Goal: Task Accomplishment & Management: Use online tool/utility

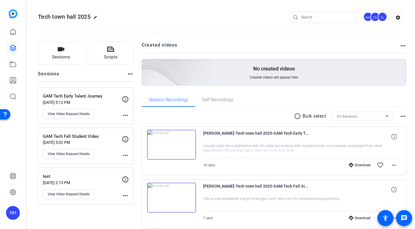
click at [208, 22] on openreel-divider-bar at bounding box center [221, 31] width 366 height 18
click at [12, 48] on icon at bounding box center [13, 48] width 6 height 6
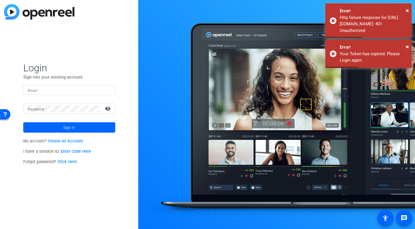
click at [43, 87] on input "Email" at bounding box center [69, 90] width 83 height 7
type input "[PERSON_NAME][EMAIL_ADDRESS][PERSON_NAME][DOMAIN_NAME]"
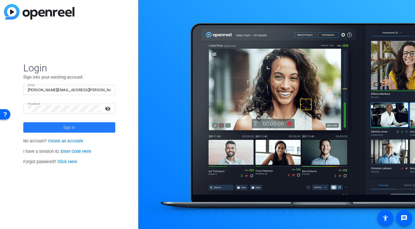
click at [72, 126] on span "Sign in" at bounding box center [69, 127] width 12 height 14
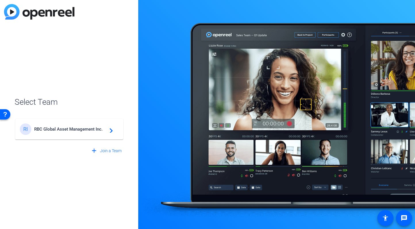
click at [84, 129] on span "RBC Global Asset Management Inc." at bounding box center [70, 129] width 72 height 5
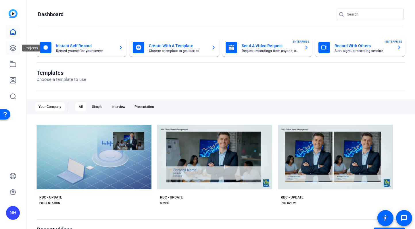
click at [14, 46] on icon at bounding box center [12, 48] width 7 height 7
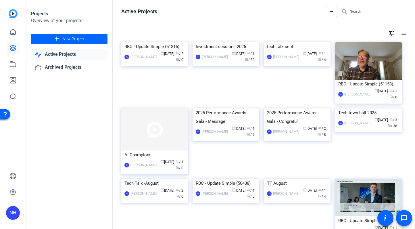
click at [393, 35] on mat-icon "tune" at bounding box center [392, 33] width 7 height 7
click at [372, 43] on div "Newest First" at bounding box center [360, 44] width 49 height 7
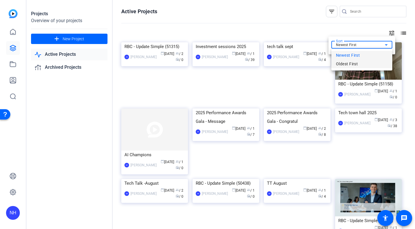
click at [347, 63] on span "Oldest First" at bounding box center [347, 63] width 22 height 7
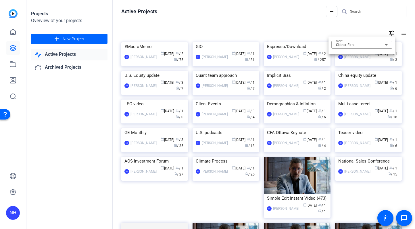
click at [292, 87] on div at bounding box center [207, 114] width 415 height 229
click at [292, 51] on div "Espresso/Download" at bounding box center [297, 46] width 60 height 9
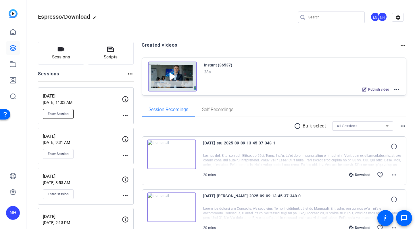
click at [62, 115] on span "Enter Session" at bounding box center [58, 114] width 21 height 5
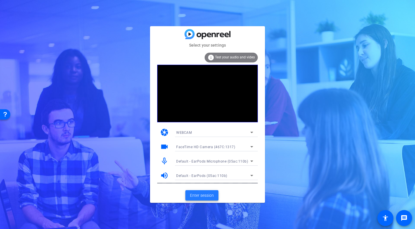
click at [202, 194] on span "Enter session" at bounding box center [202, 195] width 24 height 6
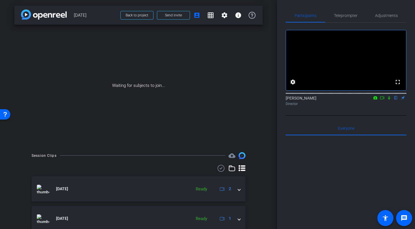
click at [388, 100] on icon at bounding box center [389, 98] width 5 height 4
click at [383, 100] on icon at bounding box center [382, 98] width 5 height 4
click at [222, 62] on div "Waiting for subjects to join..." at bounding box center [138, 86] width 249 height 122
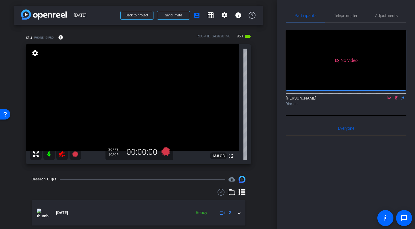
click at [396, 100] on icon at bounding box center [396, 98] width 3 height 4
click at [390, 100] on icon at bounding box center [389, 98] width 5 height 4
click at [62, 154] on icon at bounding box center [62, 154] width 7 height 7
click at [381, 18] on span "Adjustments" at bounding box center [386, 16] width 23 height 14
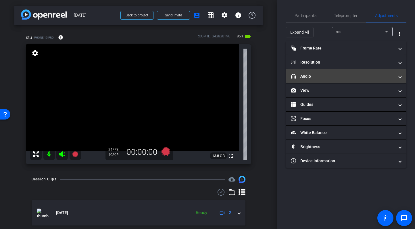
click at [346, 79] on mat-panel-title "headphone icon Audio" at bounding box center [343, 76] width 104 height 6
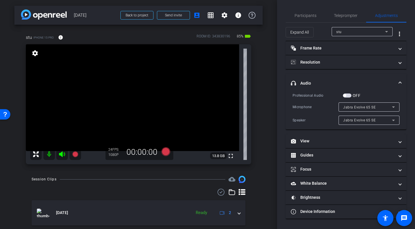
click at [346, 78] on mat-expansion-panel-header "headphone icon Audio" at bounding box center [346, 83] width 121 height 18
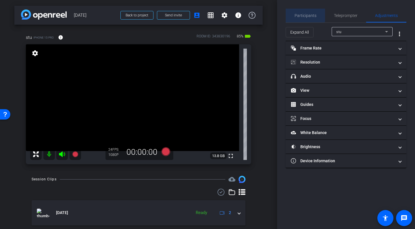
click at [305, 14] on span "Participants" at bounding box center [306, 16] width 22 height 4
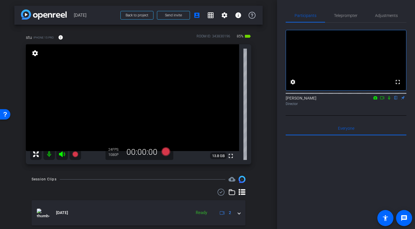
click at [265, 84] on div "arrow_back [DATE] Back to project Send invite account_box grid_on settings info…" at bounding box center [138, 114] width 277 height 229
click at [169, 15] on span "Send invite" at bounding box center [173, 15] width 17 height 5
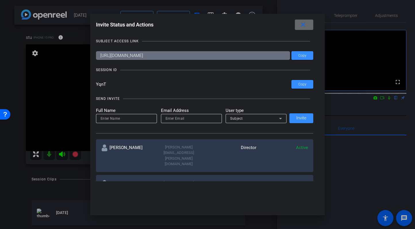
click at [309, 25] on span at bounding box center [304, 25] width 18 height 14
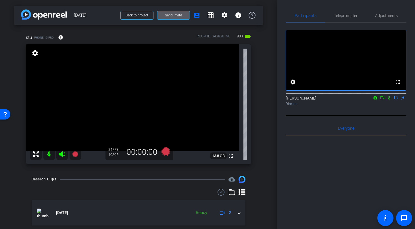
click at [263, 140] on div "stu iPhone 15 Pro info ROOM ID: 343830196 80% battery_std fullscreen settings 1…" at bounding box center [138, 97] width 249 height 145
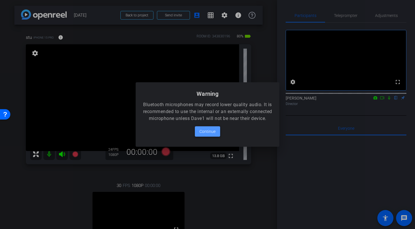
click at [210, 133] on span "Continue" at bounding box center [208, 131] width 16 height 7
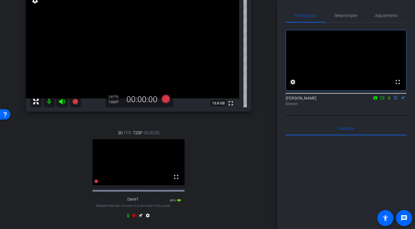
scroll to position [88, 0]
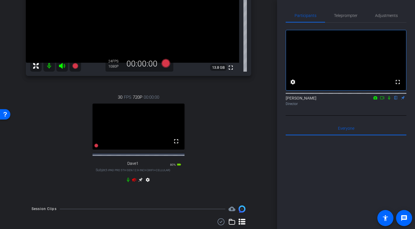
click at [135, 182] on icon at bounding box center [134, 179] width 5 height 5
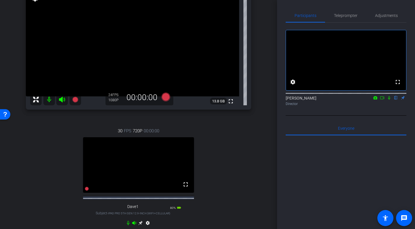
scroll to position [49, 0]
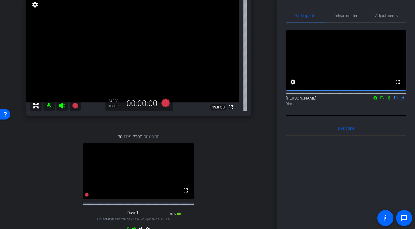
click at [389, 100] on icon at bounding box center [389, 98] width 2 height 4
click at [391, 100] on icon at bounding box center [389, 98] width 5 height 4
click at [390, 100] on icon at bounding box center [389, 98] width 2 height 4
click at [387, 18] on span "Adjustments" at bounding box center [386, 16] width 23 height 4
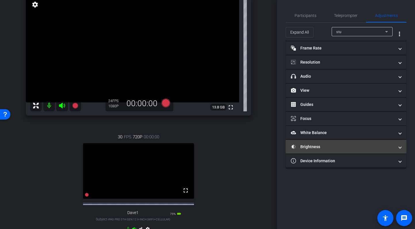
click at [351, 149] on mat-panel-title "Brightness" at bounding box center [343, 147] width 104 height 6
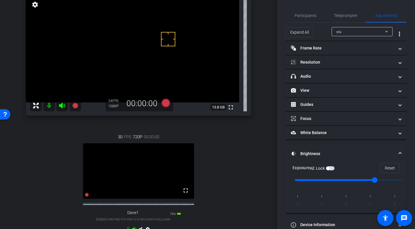
click at [332, 167] on span "button" at bounding box center [330, 168] width 9 height 4
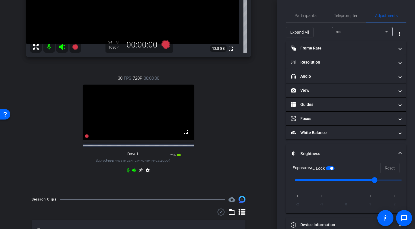
scroll to position [108, 0]
click at [140, 172] on icon at bounding box center [140, 170] width 5 height 5
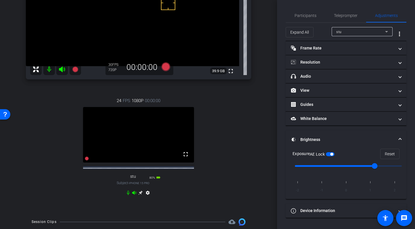
scroll to position [55, 0]
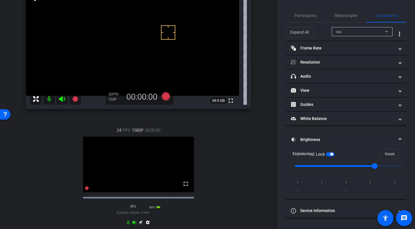
click at [350, 29] on div "stu" at bounding box center [361, 31] width 49 height 7
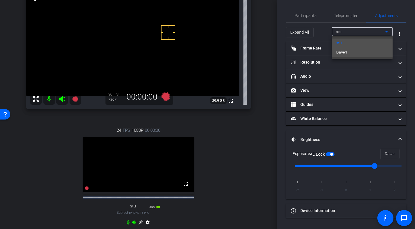
click at [349, 52] on mat-option "Dave1" at bounding box center [362, 52] width 61 height 9
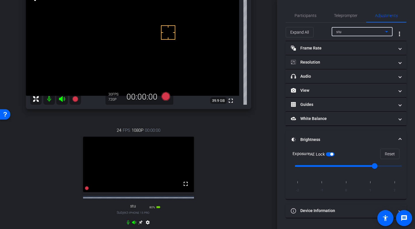
type input "0"
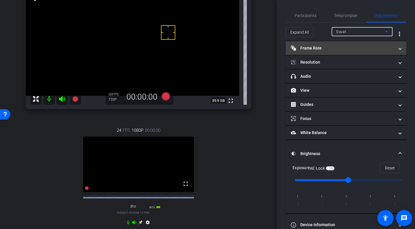
click at [345, 47] on mat-panel-title "Frame Rate Frame Rate" at bounding box center [343, 48] width 104 height 6
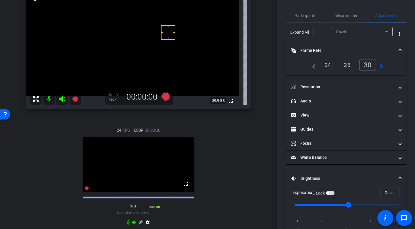
click at [328, 64] on div "24" at bounding box center [327, 65] width 15 height 10
click at [349, 48] on mat-panel-title "Frame Rate Frame Rate" at bounding box center [343, 50] width 104 height 6
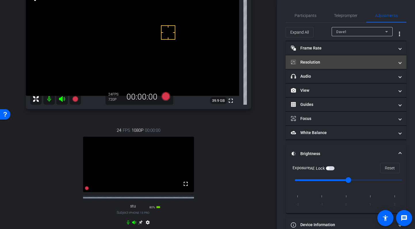
click at [346, 61] on mat-panel-title "Resolution" at bounding box center [343, 62] width 104 height 6
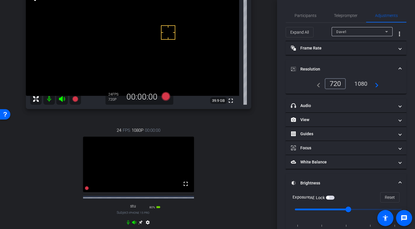
click at [361, 85] on div "1080" at bounding box center [361, 84] width 22 height 10
click at [356, 62] on mat-expansion-panel-header "Resolution" at bounding box center [346, 69] width 121 height 18
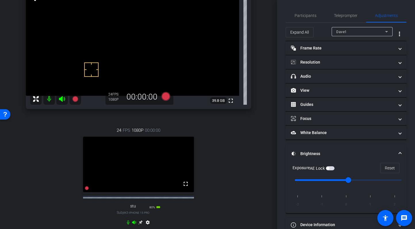
click at [329, 169] on span "button" at bounding box center [327, 168] width 3 height 3
drag, startPoint x: 305, startPoint y: 14, endPoint x: 307, endPoint y: 16, distance: 3.1
click at [305, 15] on span "Participants" at bounding box center [306, 16] width 22 height 4
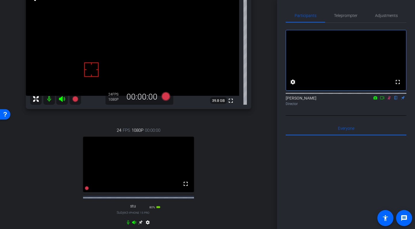
click at [389, 100] on icon at bounding box center [389, 98] width 3 height 4
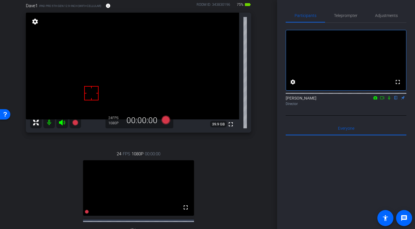
scroll to position [30, 0]
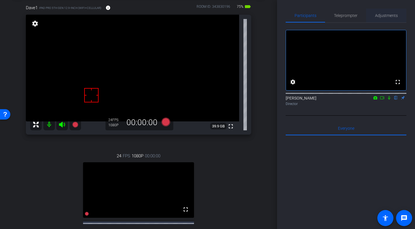
click at [387, 14] on span "Adjustments" at bounding box center [386, 16] width 23 height 4
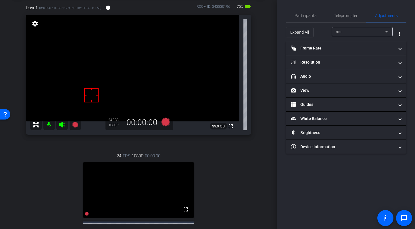
click at [363, 30] on div "stu" at bounding box center [361, 31] width 49 height 7
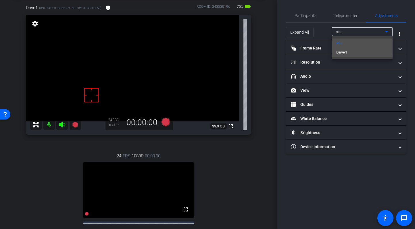
click at [358, 53] on mat-option "Dave1" at bounding box center [362, 52] width 61 height 9
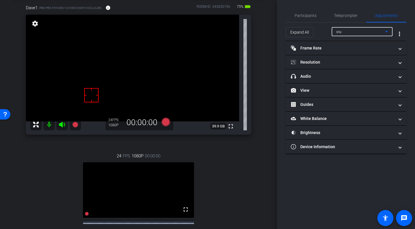
type input "0"
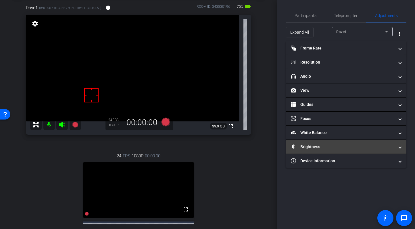
click at [343, 143] on mat-expansion-panel-header "Brightness" at bounding box center [346, 147] width 121 height 14
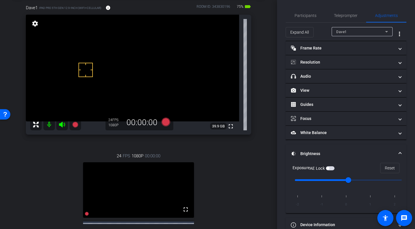
click at [332, 166] on div "AE Lock" at bounding box center [322, 168] width 25 height 6
click at [332, 168] on span "button" at bounding box center [330, 168] width 9 height 4
click at [308, 14] on span "Participants" at bounding box center [306, 16] width 22 height 4
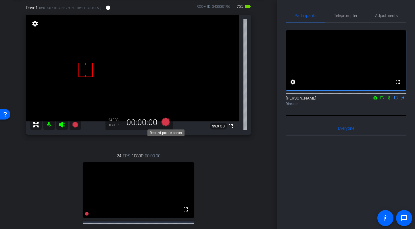
click at [167, 122] on icon at bounding box center [166, 122] width 9 height 9
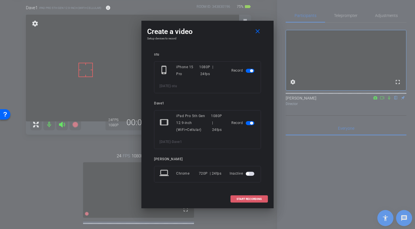
click at [253, 197] on span at bounding box center [249, 199] width 37 height 14
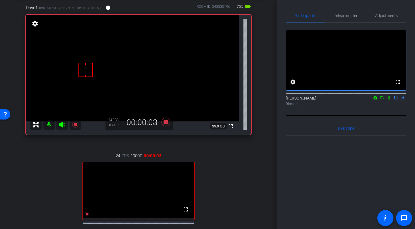
click at [388, 100] on icon at bounding box center [389, 98] width 5 height 4
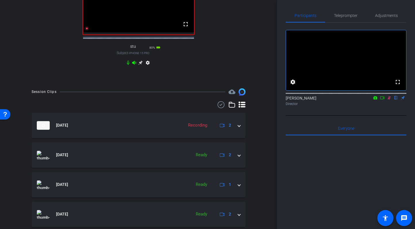
scroll to position [216, 0]
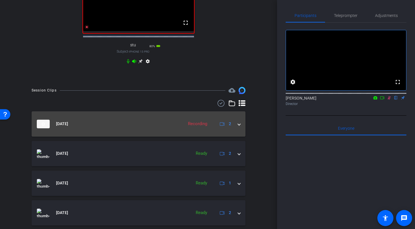
click at [239, 127] on span at bounding box center [239, 124] width 2 height 6
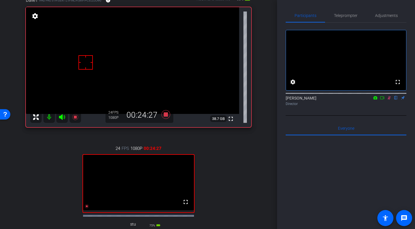
scroll to position [41, 0]
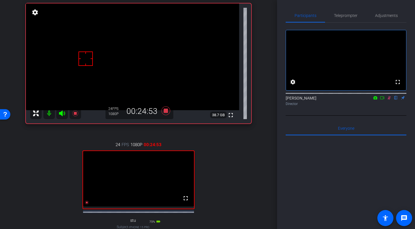
click at [268, 103] on div "arrow_back [DATE] Back to project Send invite account_box grid_on settings info…" at bounding box center [138, 73] width 277 height 229
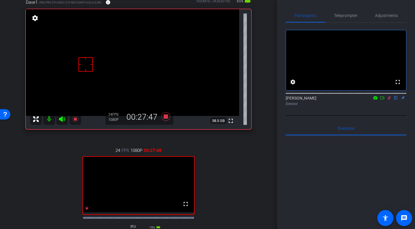
scroll to position [35, 0]
click at [165, 118] on icon at bounding box center [166, 116] width 9 height 9
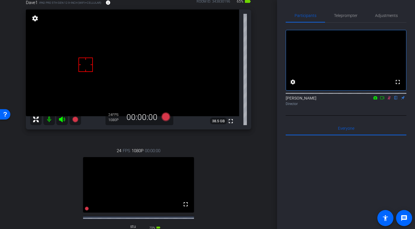
click at [390, 100] on icon at bounding box center [389, 98] width 5 height 4
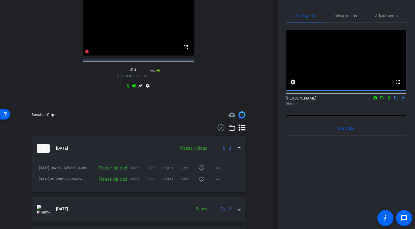
scroll to position [201, 0]
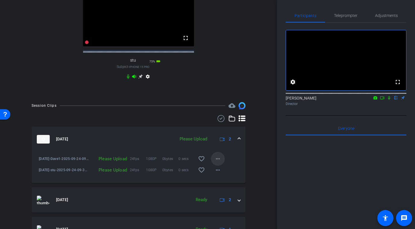
click at [218, 162] on mat-icon "more_horiz" at bounding box center [218, 158] width 7 height 7
click at [220, 175] on span "Upload" at bounding box center [227, 175] width 23 height 7
click at [219, 173] on mat-icon "more_horiz" at bounding box center [218, 170] width 7 height 7
click at [223, 187] on span "Upload" at bounding box center [227, 187] width 23 height 7
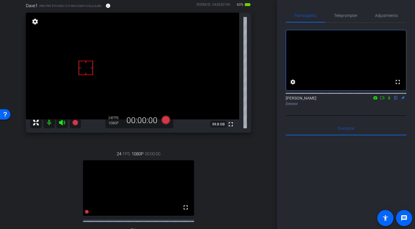
scroll to position [31, 0]
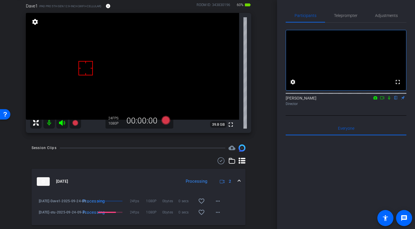
click at [10, 15] on div "arrow_back [DATE] Back to project Send invite account_box grid_on settings info…" at bounding box center [138, 83] width 277 height 229
click at [15, 18] on div "Dave1 iPad Pro 5th Gen 12.9-inch (WiFi+Cellular) info ROOM ID: 343830196 60% ba…" at bounding box center [138, 65] width 249 height 145
click at [260, 100] on div "Dave1 iPad Pro 5th Gen 12.9-inch (WiFi+Cellular) info ROOM ID: 343830196 60% ba…" at bounding box center [138, 65] width 249 height 145
click at [267, 87] on div "arrow_back [DATE] Back to project Send invite account_box grid_on settings info…" at bounding box center [138, 83] width 277 height 229
click at [267, 82] on div "arrow_back [DATE] Back to project Send invite account_box grid_on settings info…" at bounding box center [138, 83] width 277 height 229
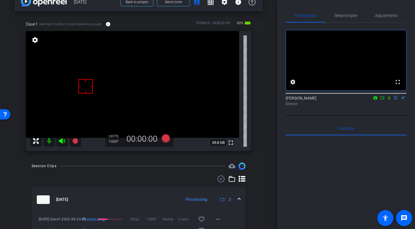
scroll to position [14, 0]
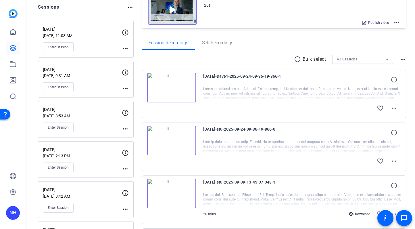
scroll to position [67, 0]
